Goal: Task Accomplishment & Management: Use online tool/utility

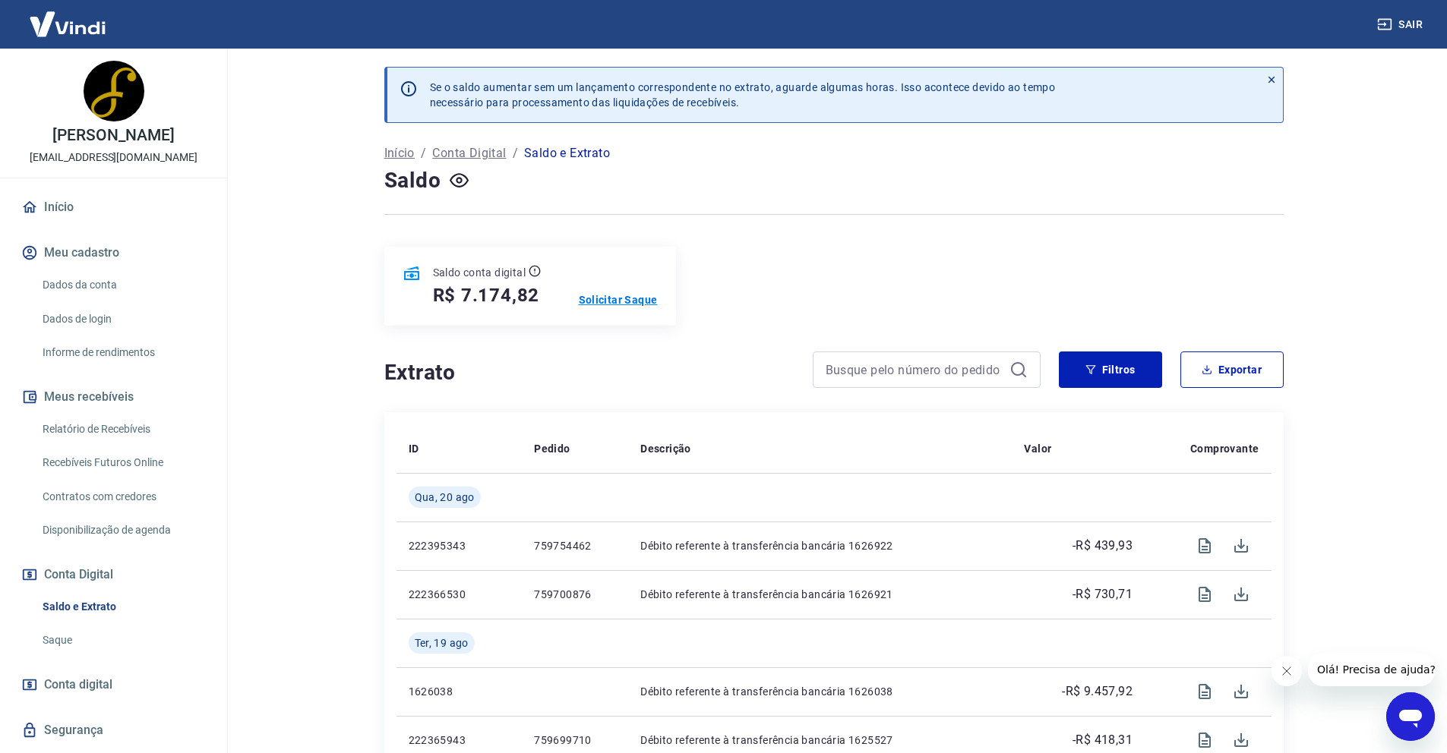
click at [626, 301] on p "Solicitar Saque" at bounding box center [618, 299] width 79 height 15
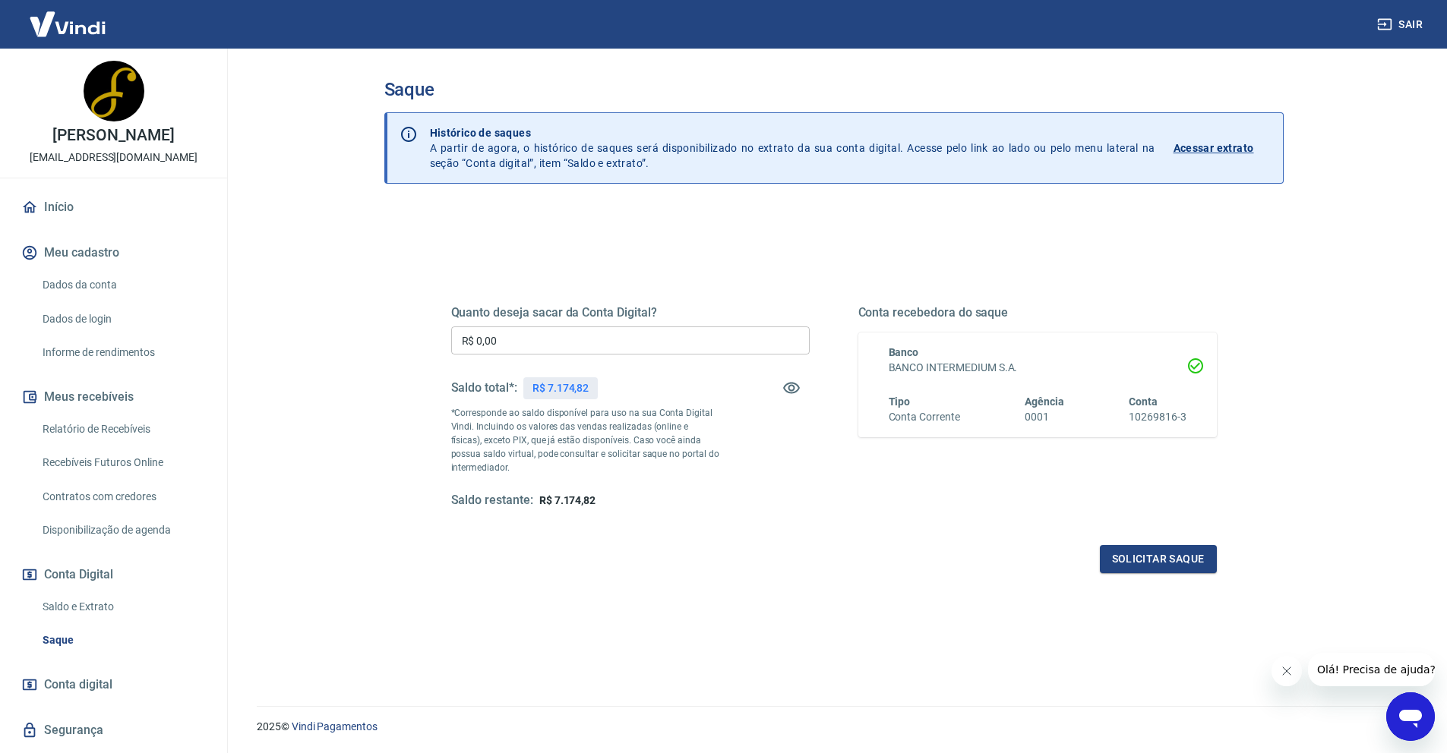
click at [602, 330] on input "R$ 0,00" at bounding box center [630, 341] width 358 height 28
type input "R$ 4.174,82"
click at [1132, 565] on button "Solicitar saque" at bounding box center [1158, 559] width 117 height 28
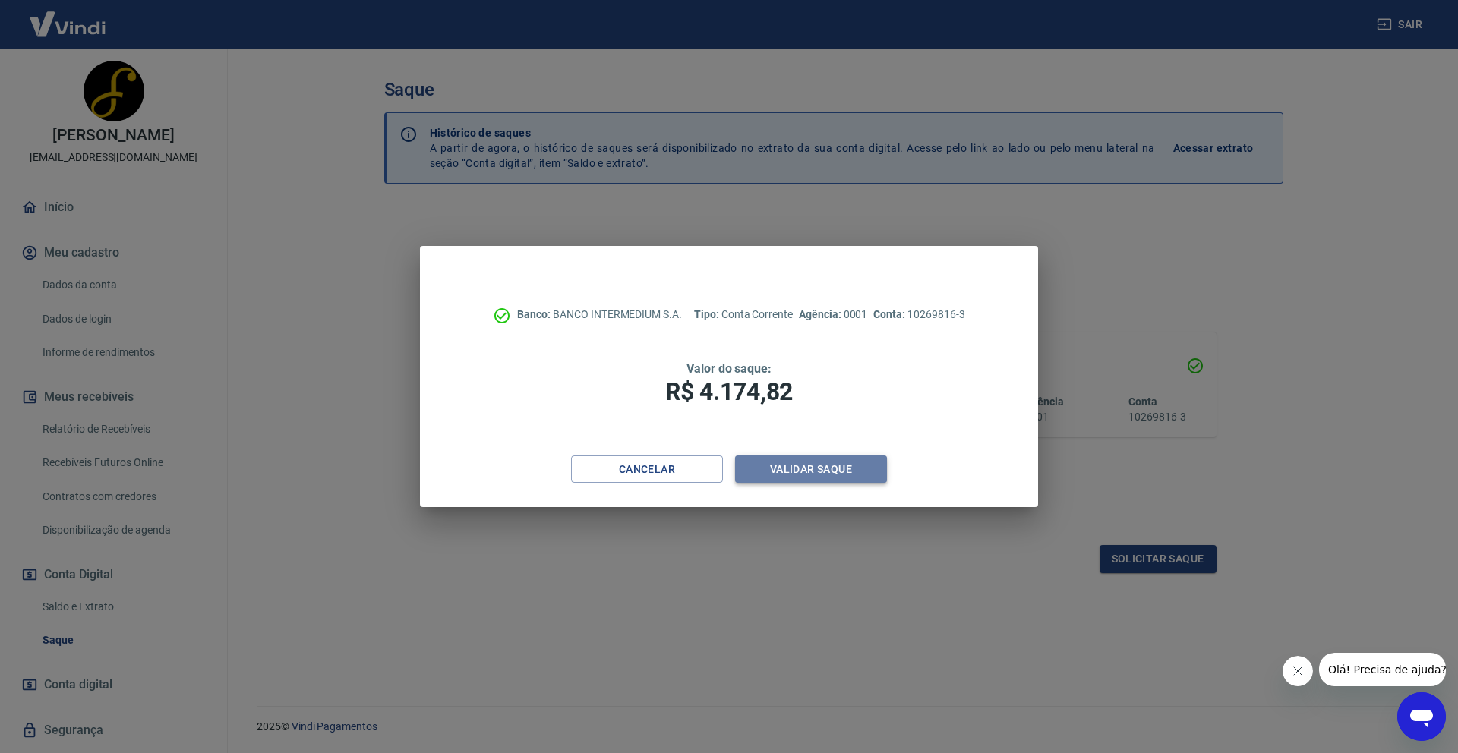
click at [819, 466] on button "Validar saque" at bounding box center [811, 470] width 152 height 28
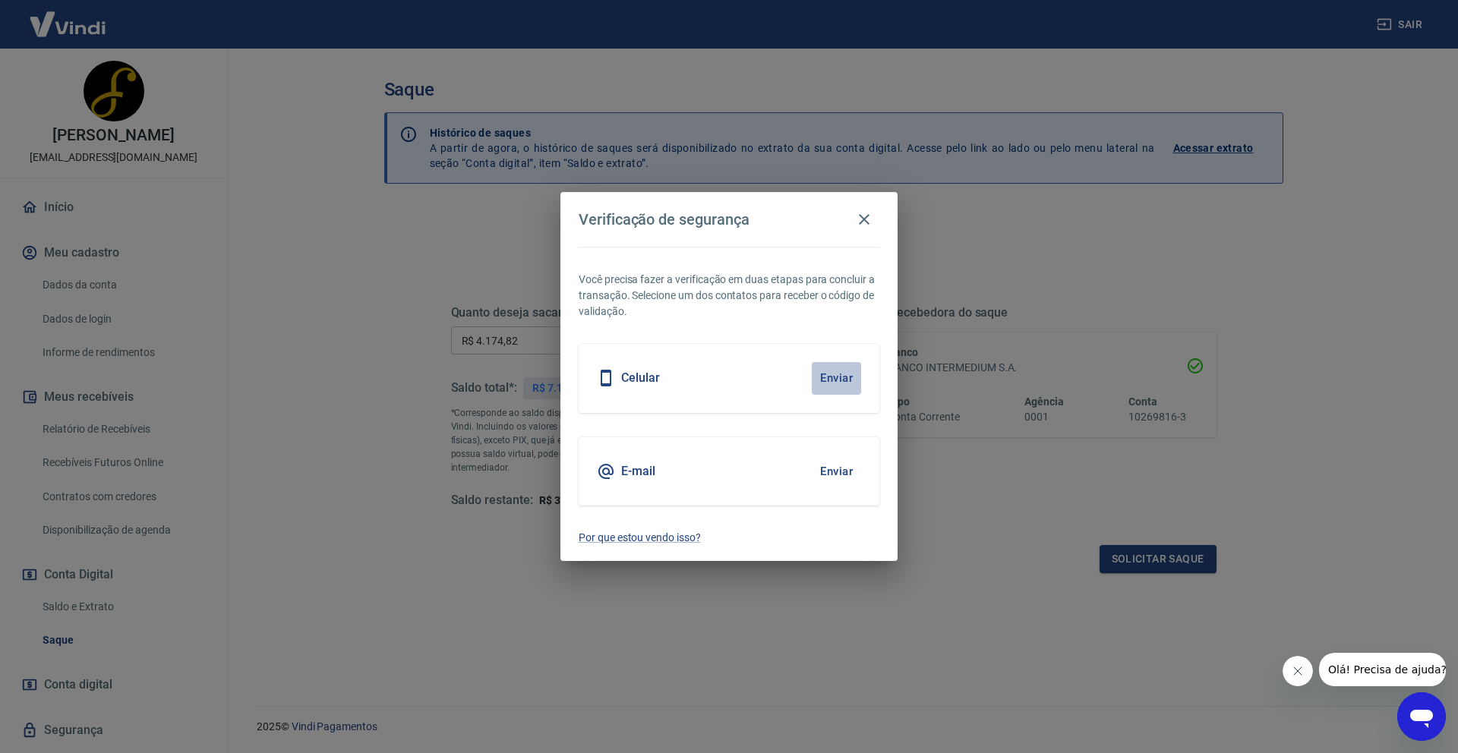
click at [826, 374] on button "Enviar" at bounding box center [836, 378] width 49 height 32
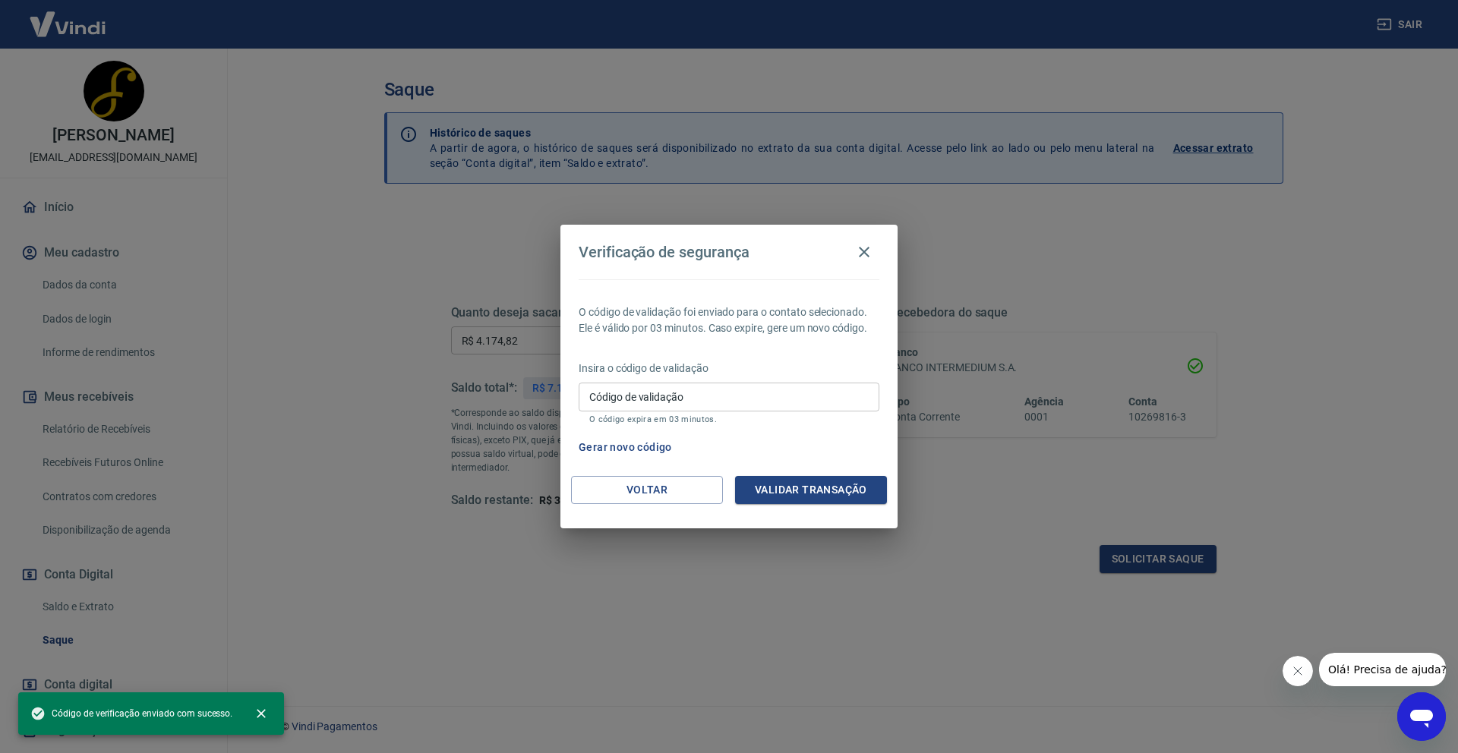
click at [671, 403] on input "Código de validação" at bounding box center [729, 397] width 301 height 28
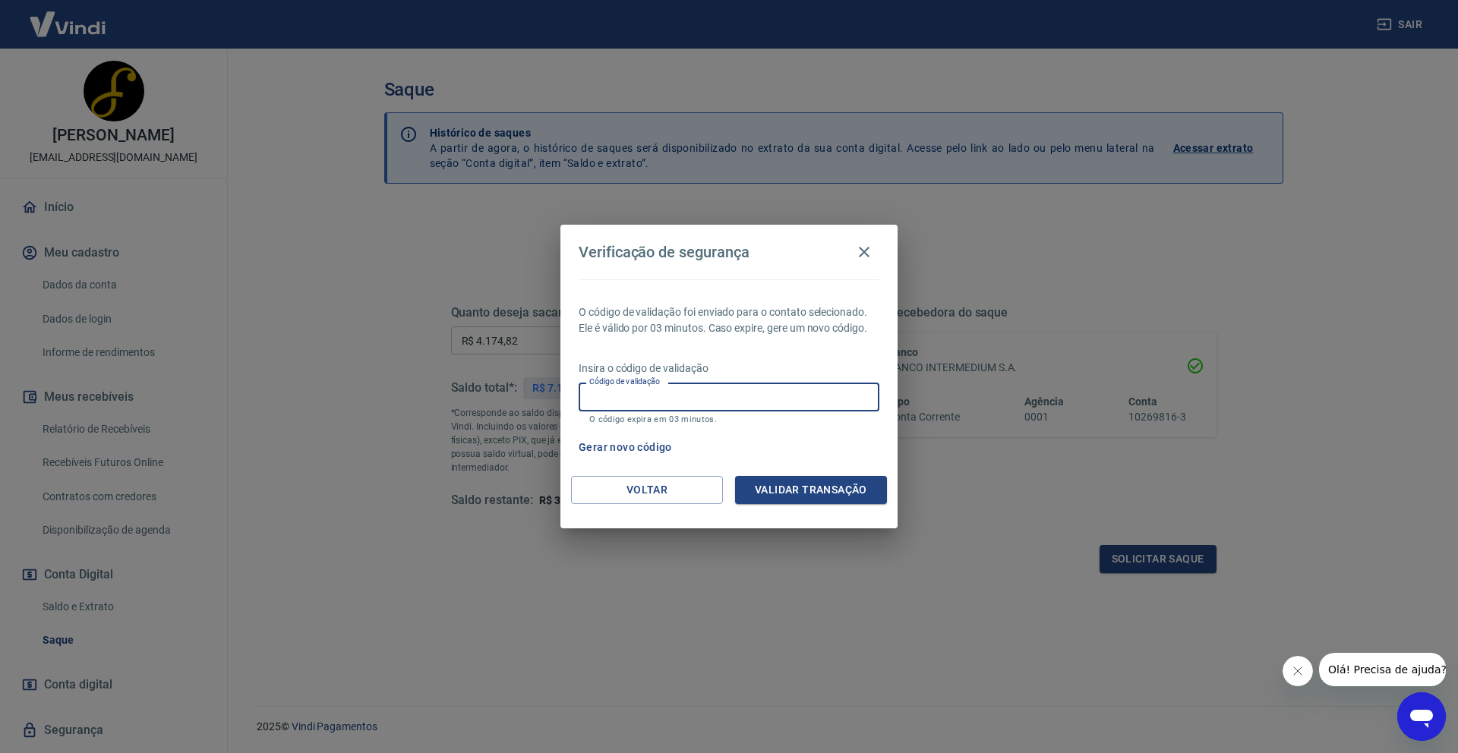
click at [668, 400] on input "Código de validação" at bounding box center [729, 397] width 301 height 28
click at [728, 378] on div "Insira o código de validação Código de validação Código de validação O código e…" at bounding box center [729, 394] width 301 height 66
click at [712, 401] on input "Código de validação" at bounding box center [729, 397] width 301 height 28
click at [736, 368] on p "Insira o código de validação" at bounding box center [729, 369] width 301 height 16
click at [715, 393] on input "Código de validação" at bounding box center [729, 397] width 301 height 28
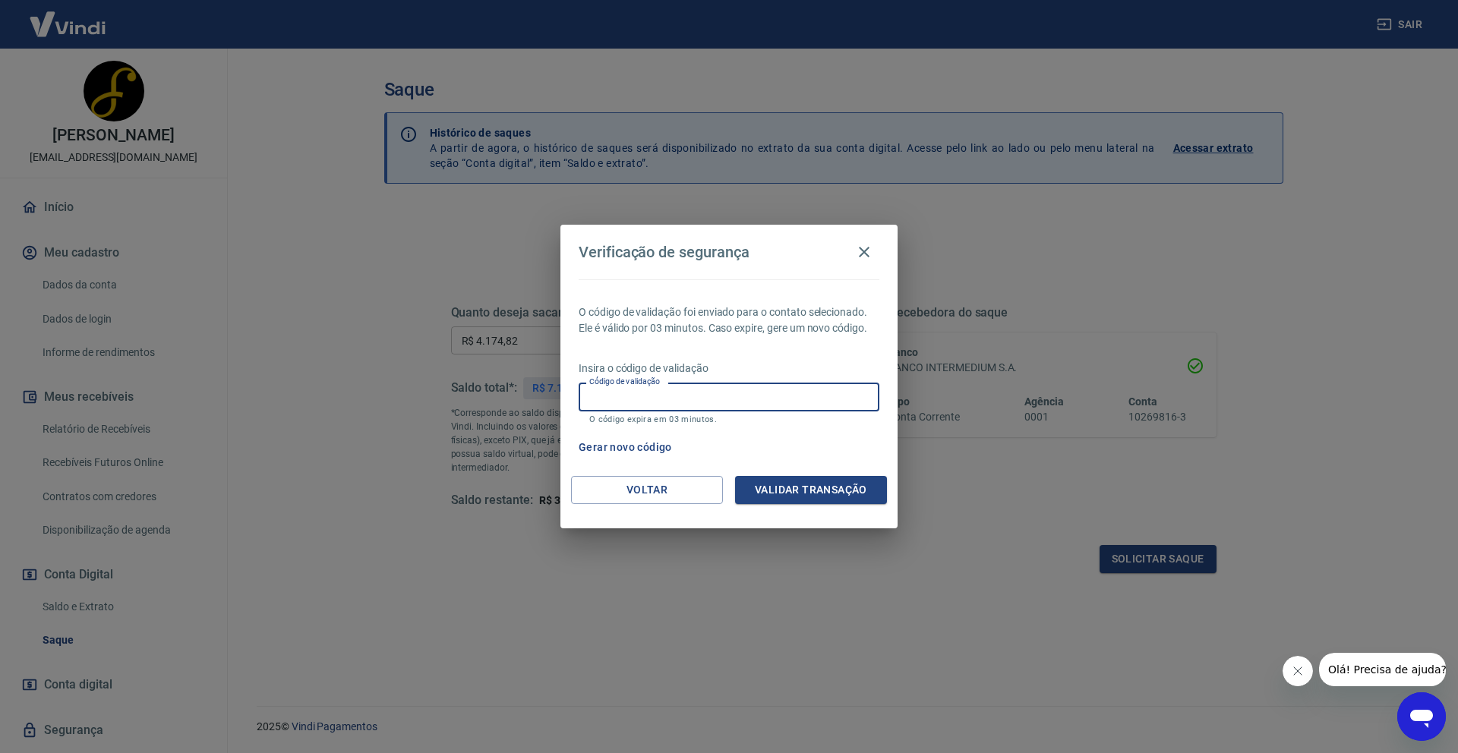
click at [709, 371] on p "Insira o código de validação" at bounding box center [729, 369] width 301 height 16
click at [714, 393] on input "Código de validação" at bounding box center [729, 397] width 301 height 28
click at [728, 366] on p "Insira o código de validação" at bounding box center [729, 369] width 301 height 16
click at [629, 449] on button "Gerar novo código" at bounding box center [626, 448] width 106 height 28
click at [859, 249] on icon "button" at bounding box center [864, 252] width 18 height 18
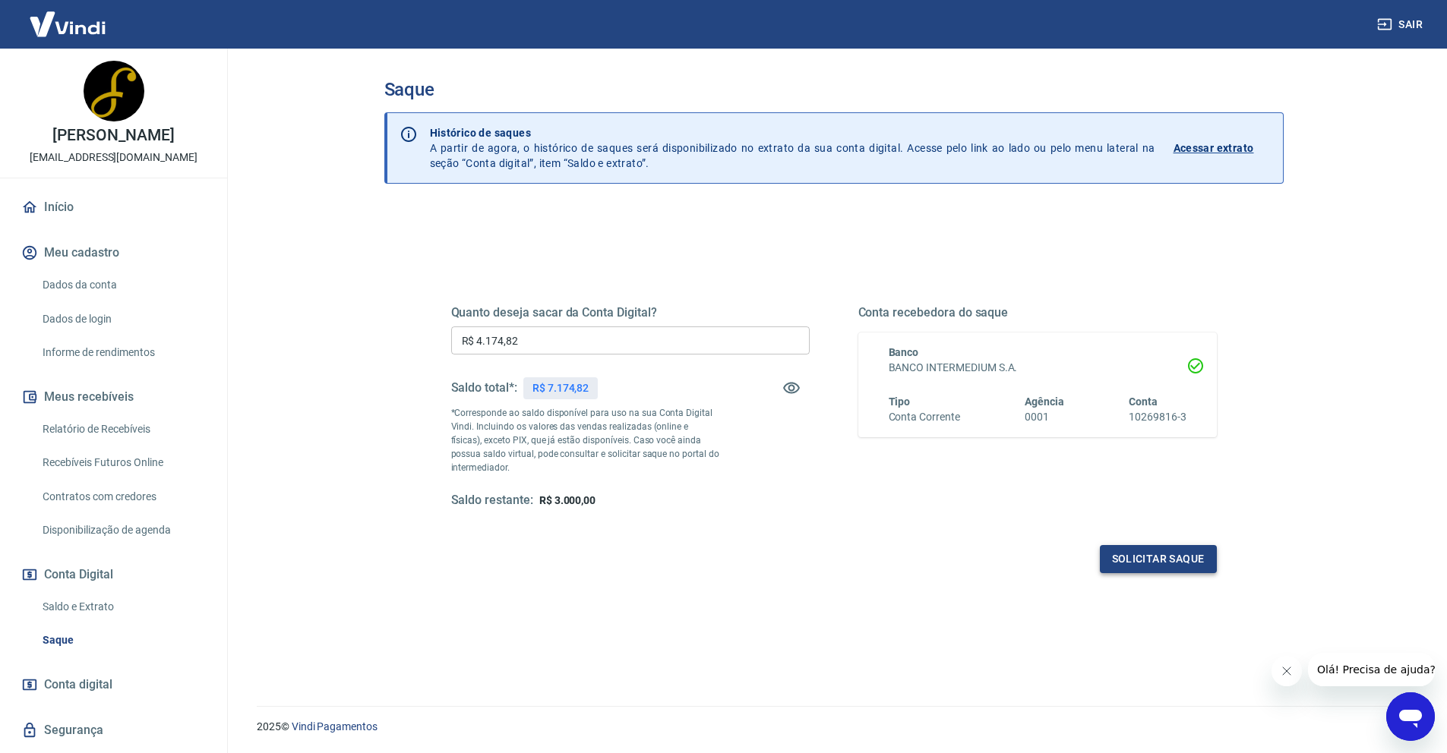
click at [1125, 563] on button "Solicitar saque" at bounding box center [1158, 559] width 117 height 28
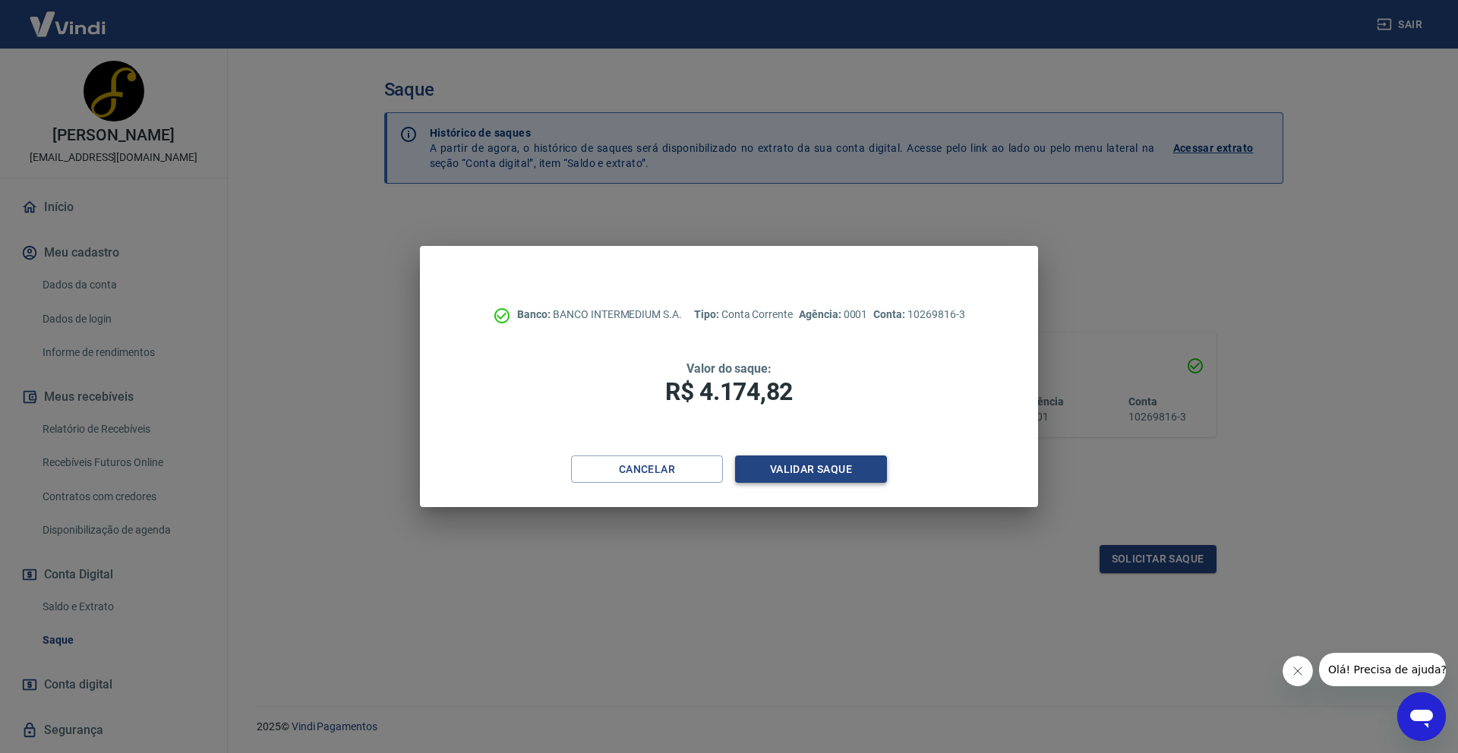
click at [782, 465] on button "Validar saque" at bounding box center [811, 470] width 152 height 28
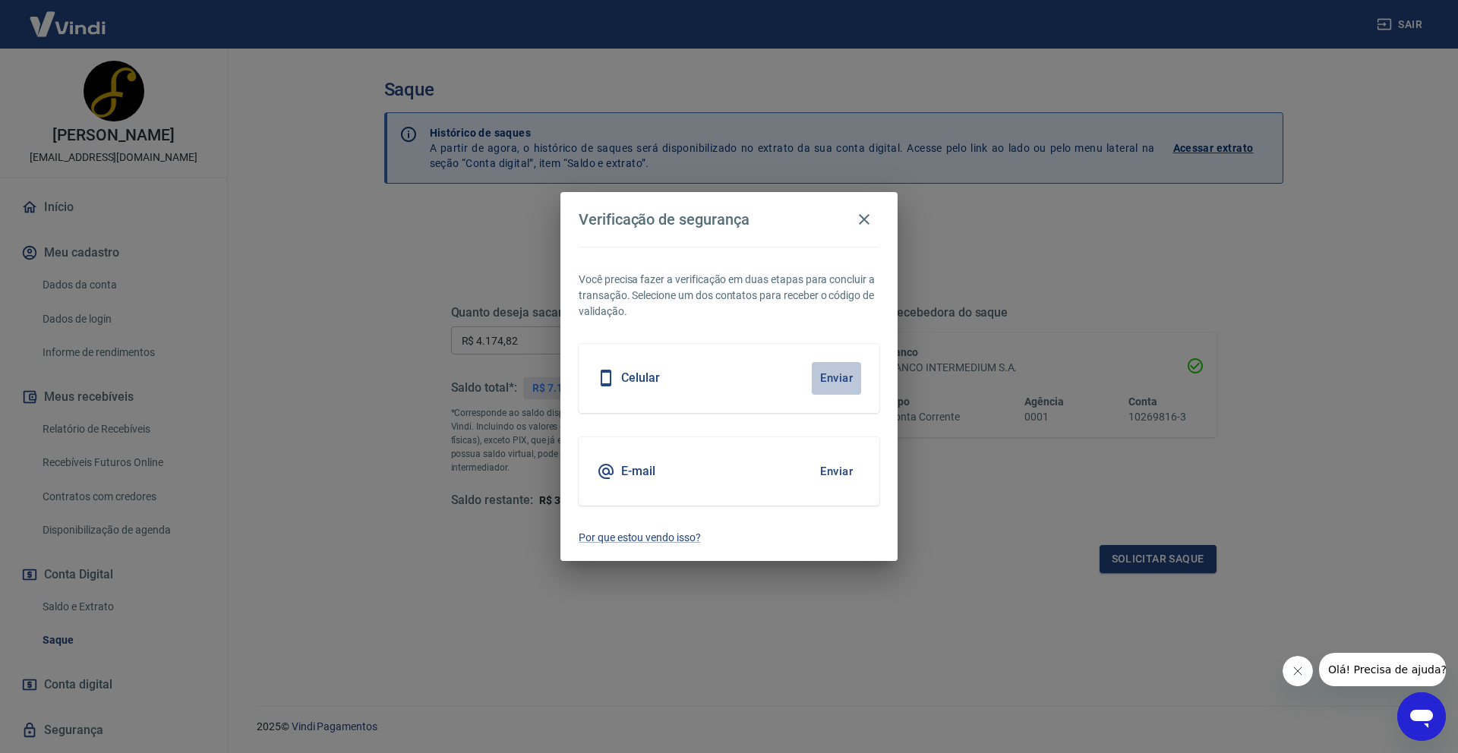
click at [838, 376] on button "Enviar" at bounding box center [836, 378] width 49 height 32
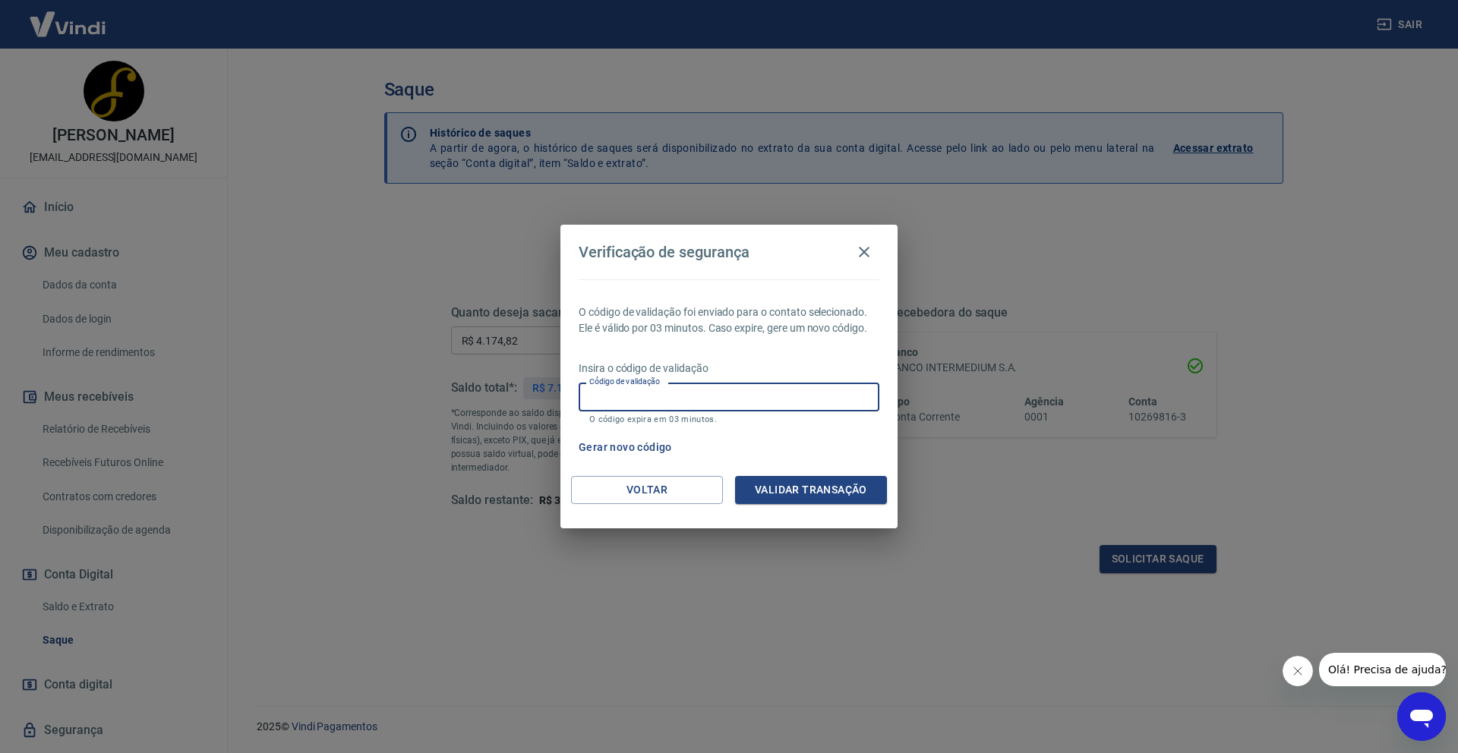
click at [725, 399] on input "Código de validação" at bounding box center [729, 397] width 301 height 28
type input "974911"
click at [838, 491] on button "Validar transação" at bounding box center [811, 490] width 152 height 28
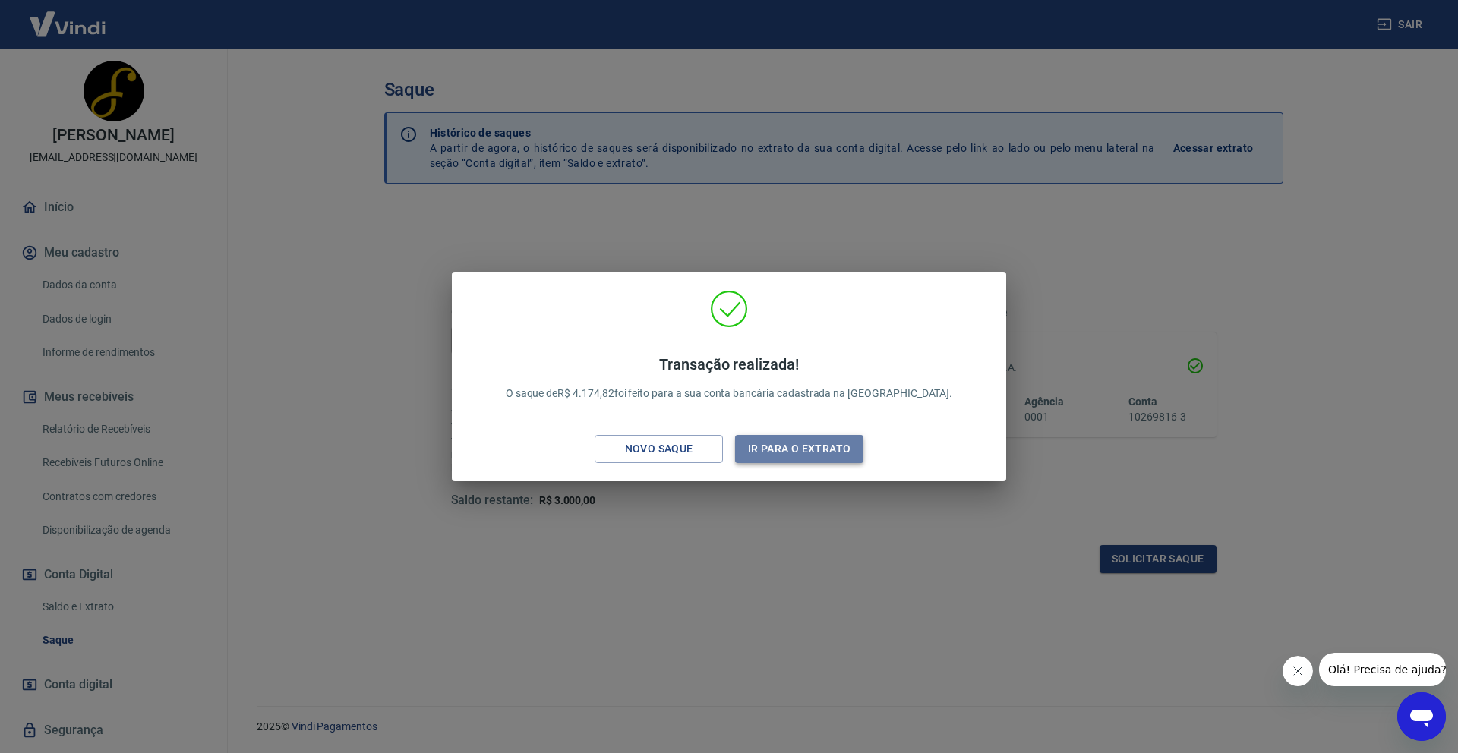
click at [759, 459] on button "Ir para o extrato" at bounding box center [799, 449] width 128 height 28
